Goal: Information Seeking & Learning: Understand process/instructions

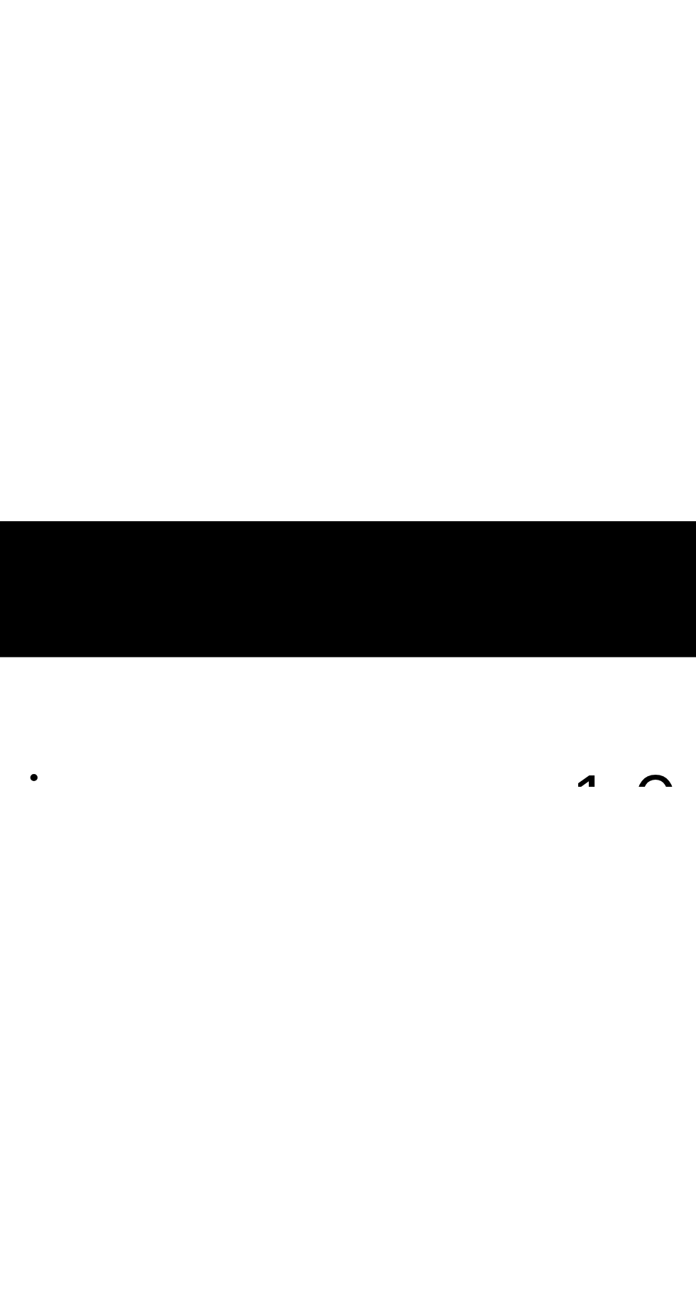
scroll to position [83, 0]
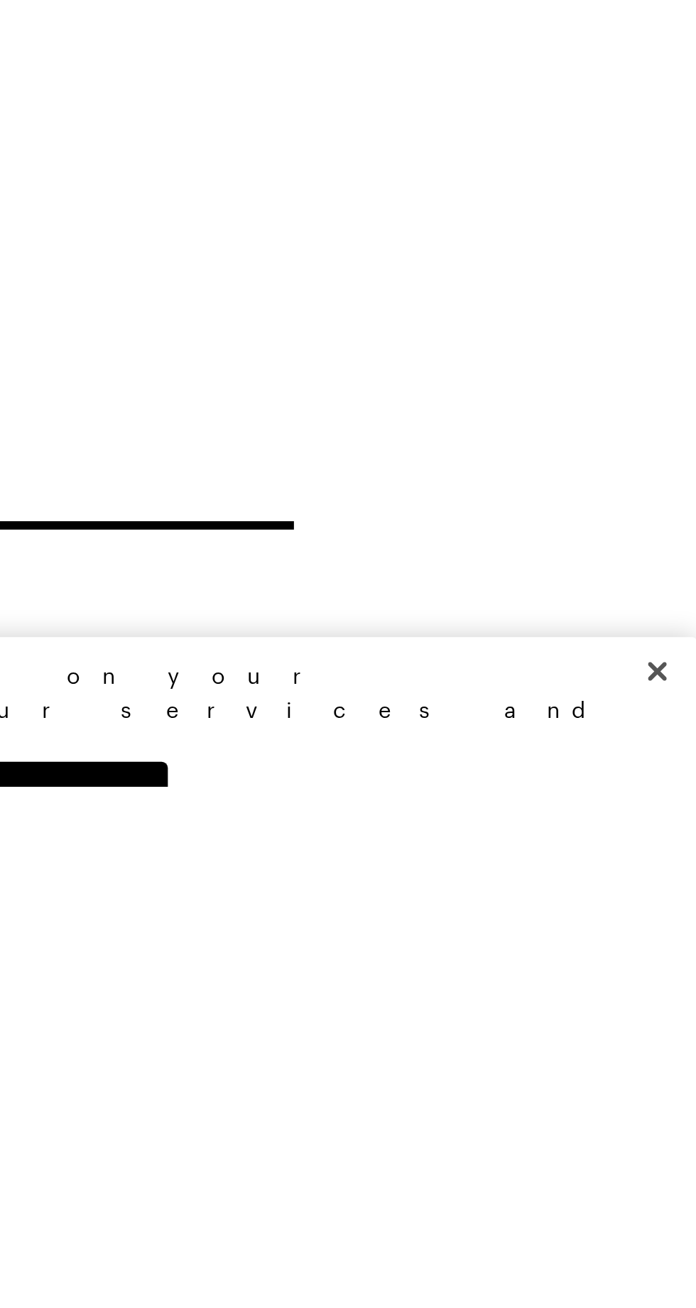
scroll to position [2, 0]
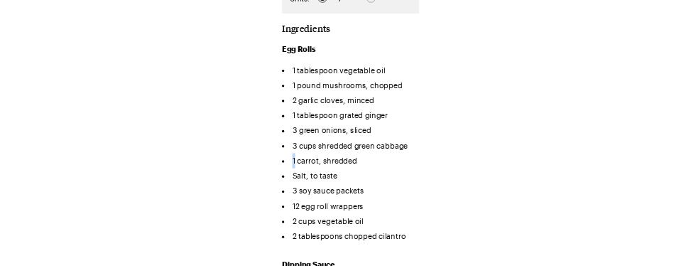
scroll to position [576, 0]
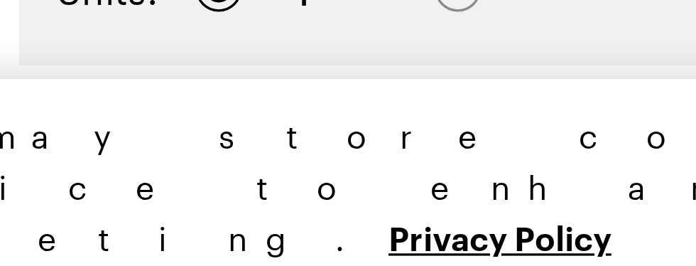
click at [98, 226] on div "We may store cookies on your device to enhance our services and marketing. Priv…" at bounding box center [342, 217] width 638 height 77
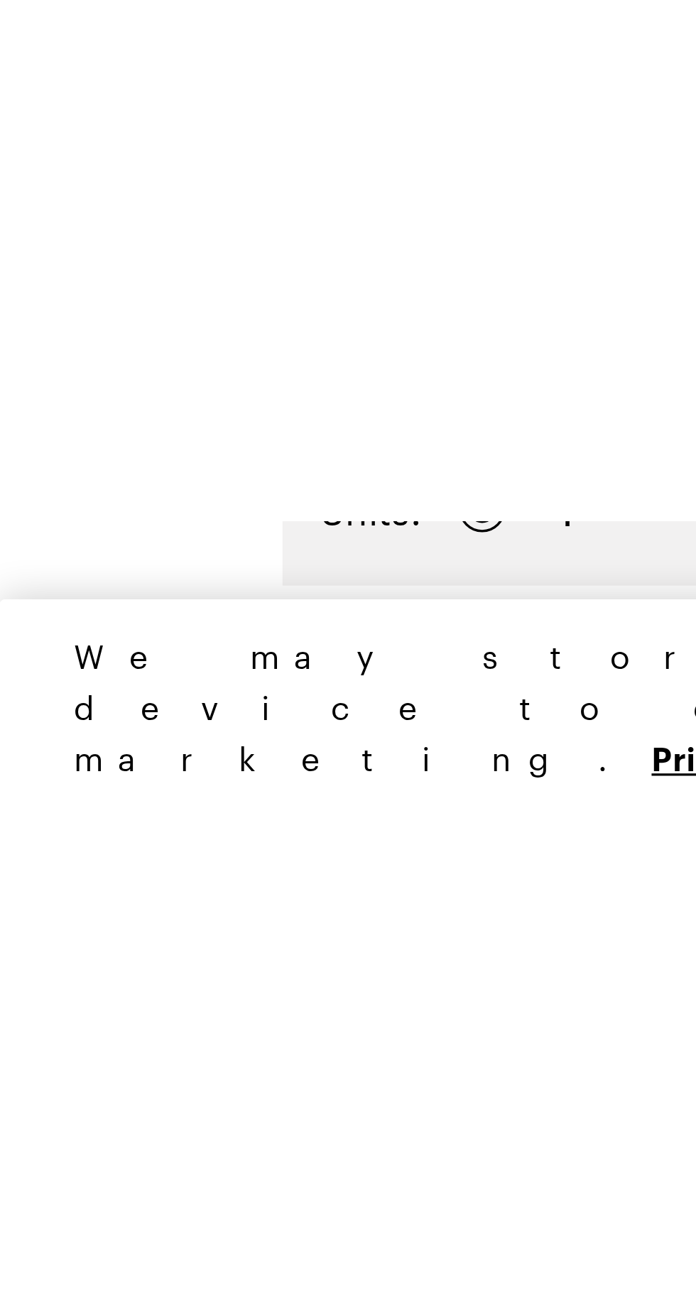
scroll to position [8, 0]
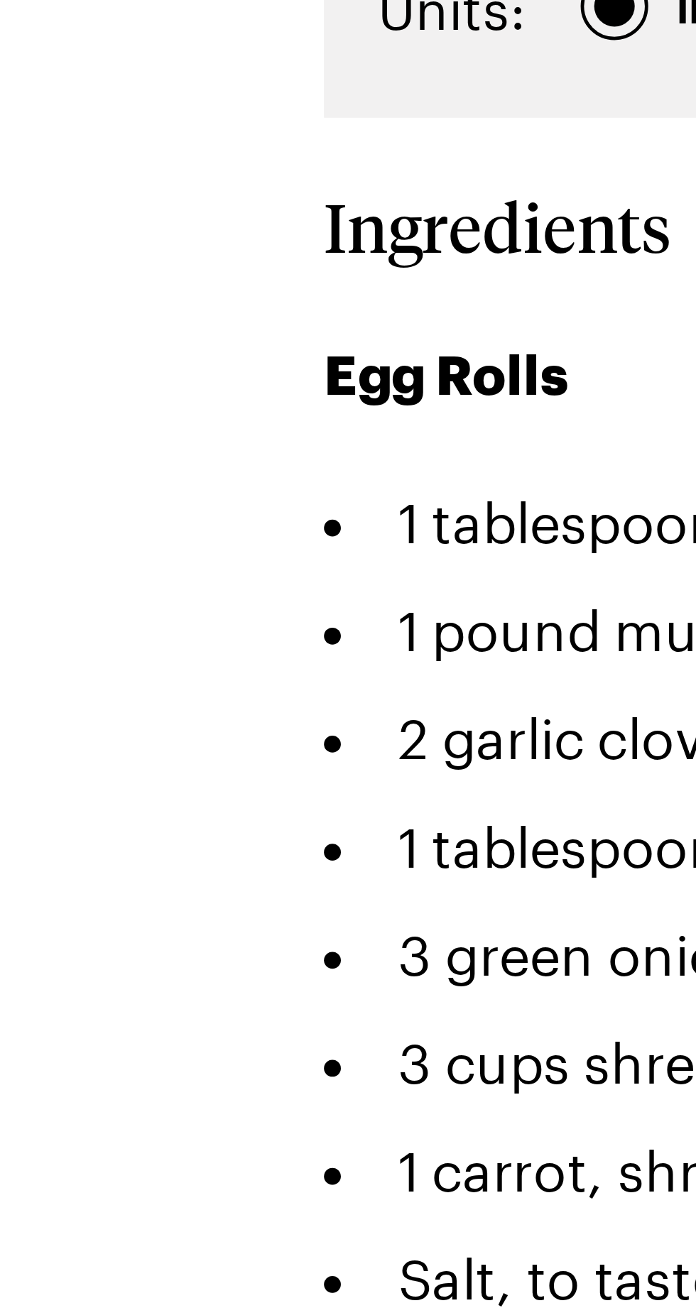
scroll to position [11, 0]
